Goal: Transaction & Acquisition: Subscribe to service/newsletter

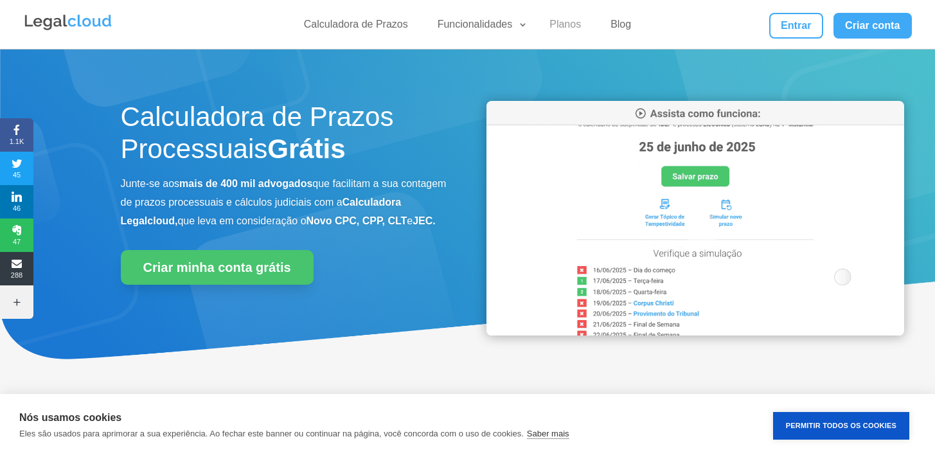
click at [563, 28] on link "Planos" at bounding box center [565, 27] width 47 height 19
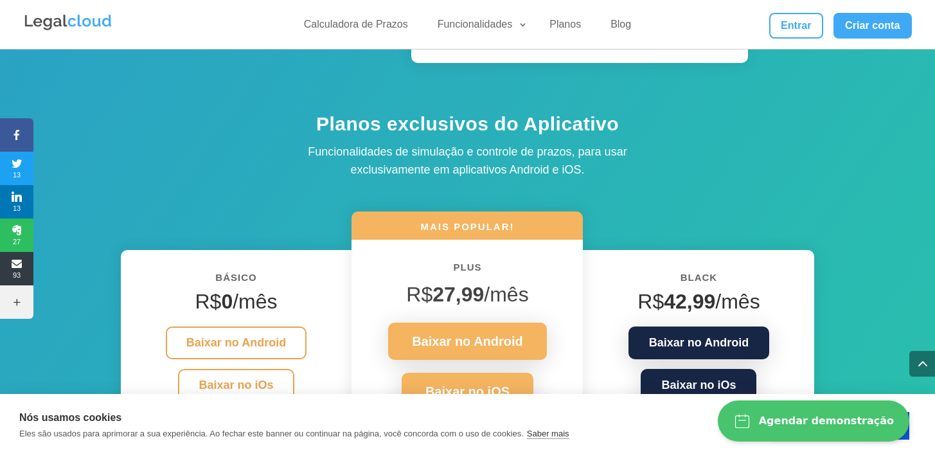
scroll to position [1780, 0]
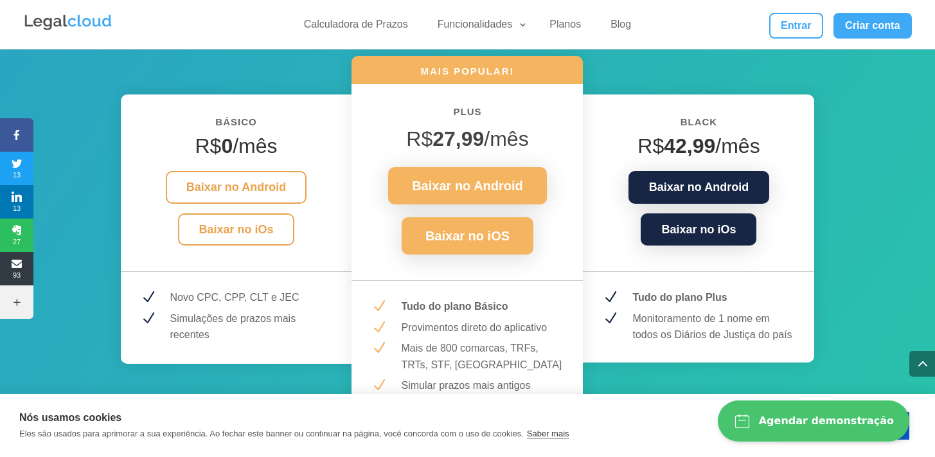
click at [89, 18] on img at bounding box center [68, 22] width 90 height 19
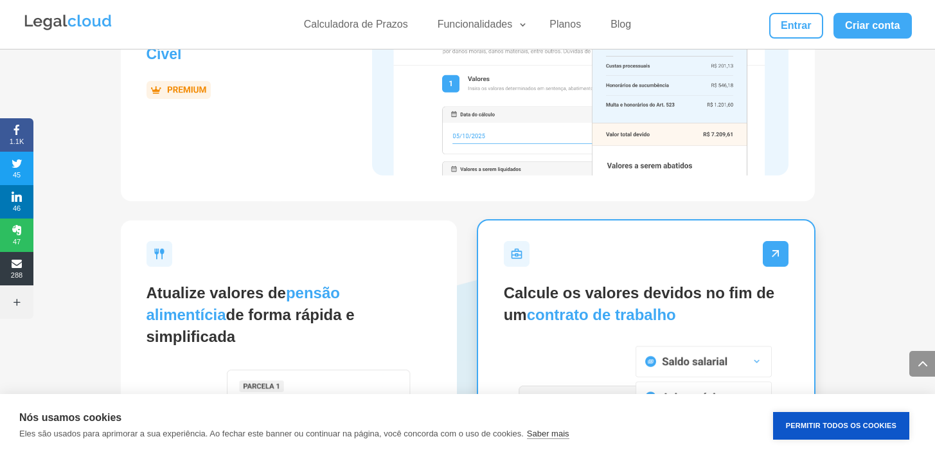
scroll to position [2411, 0]
